Goal: Task Accomplishment & Management: Complete application form

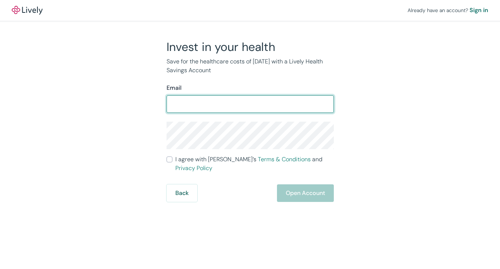
click at [272, 103] on input "Email" at bounding box center [250, 104] width 167 height 15
type input "jessicapsimer@gmail.com"
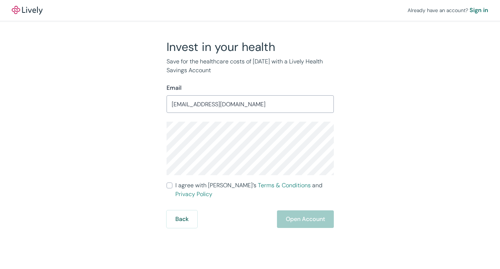
click at [172, 185] on input "I agree with Lively’s Terms & Conditions and Privacy Policy" at bounding box center [170, 186] width 6 height 6
checkbox input "true"
click at [325, 212] on button "Open Account" at bounding box center [305, 220] width 57 height 18
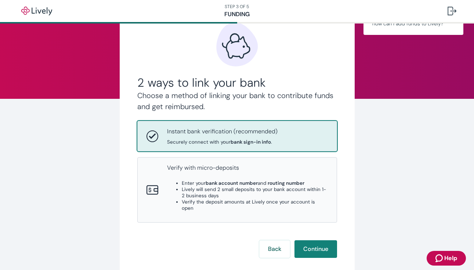
scroll to position [36, 0]
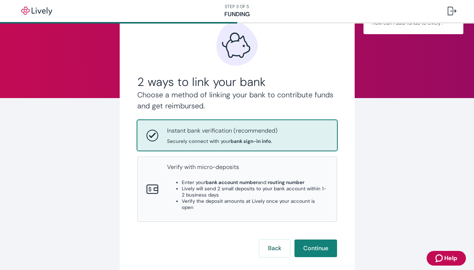
click at [446, 259] on span "Help" at bounding box center [450, 258] width 13 height 9
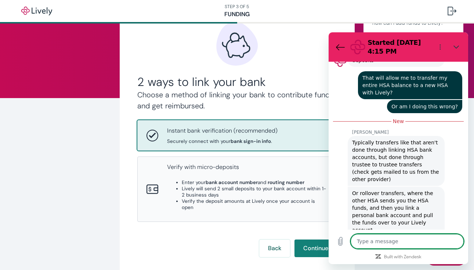
scroll to position [400, 0]
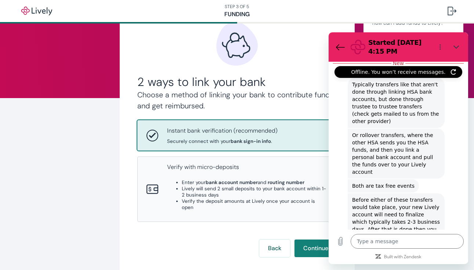
type textarea "x"
